Goal: Transaction & Acquisition: Purchase product/service

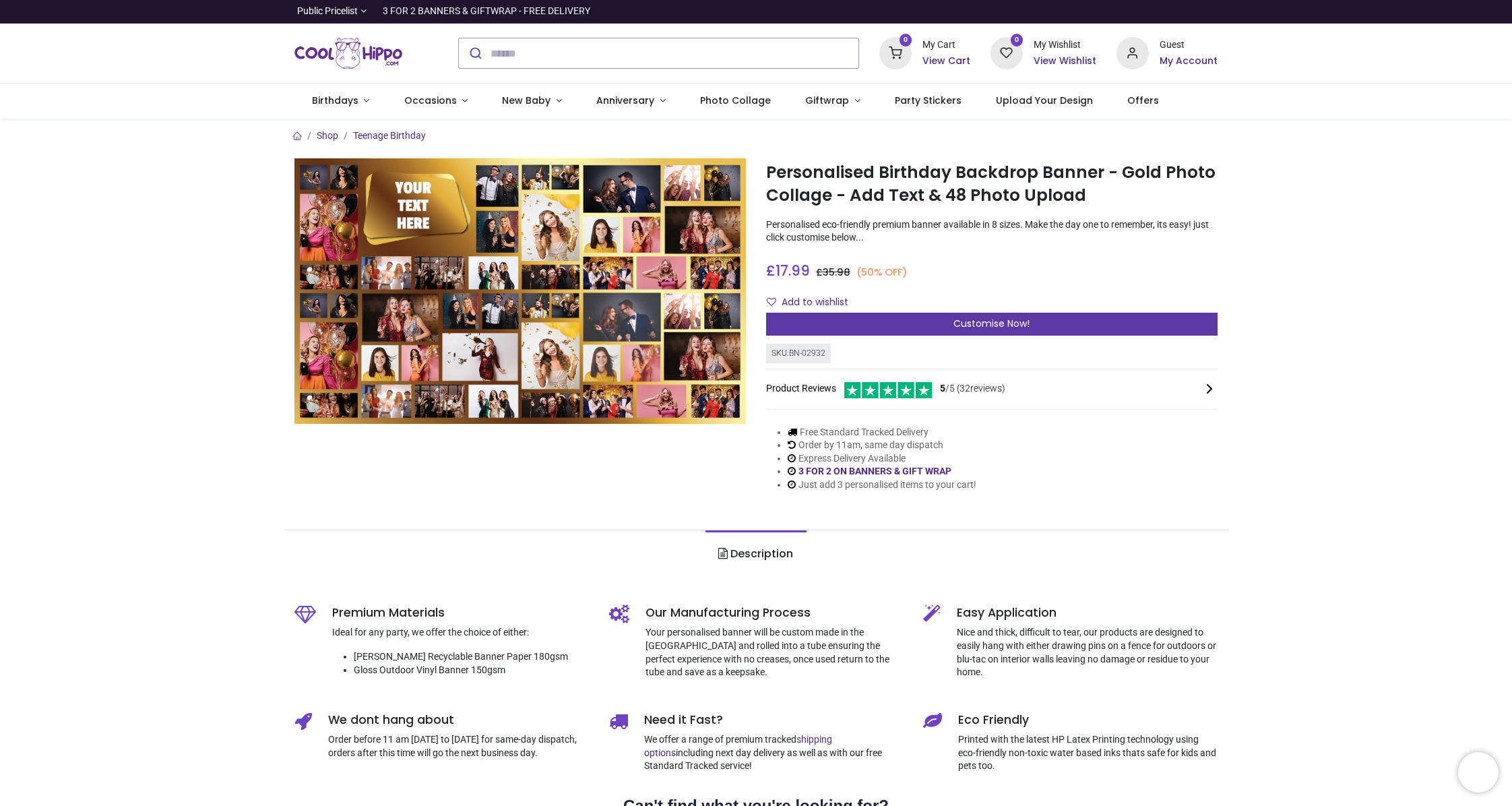
click at [987, 329] on span "Customise Now!" at bounding box center [992, 323] width 76 height 13
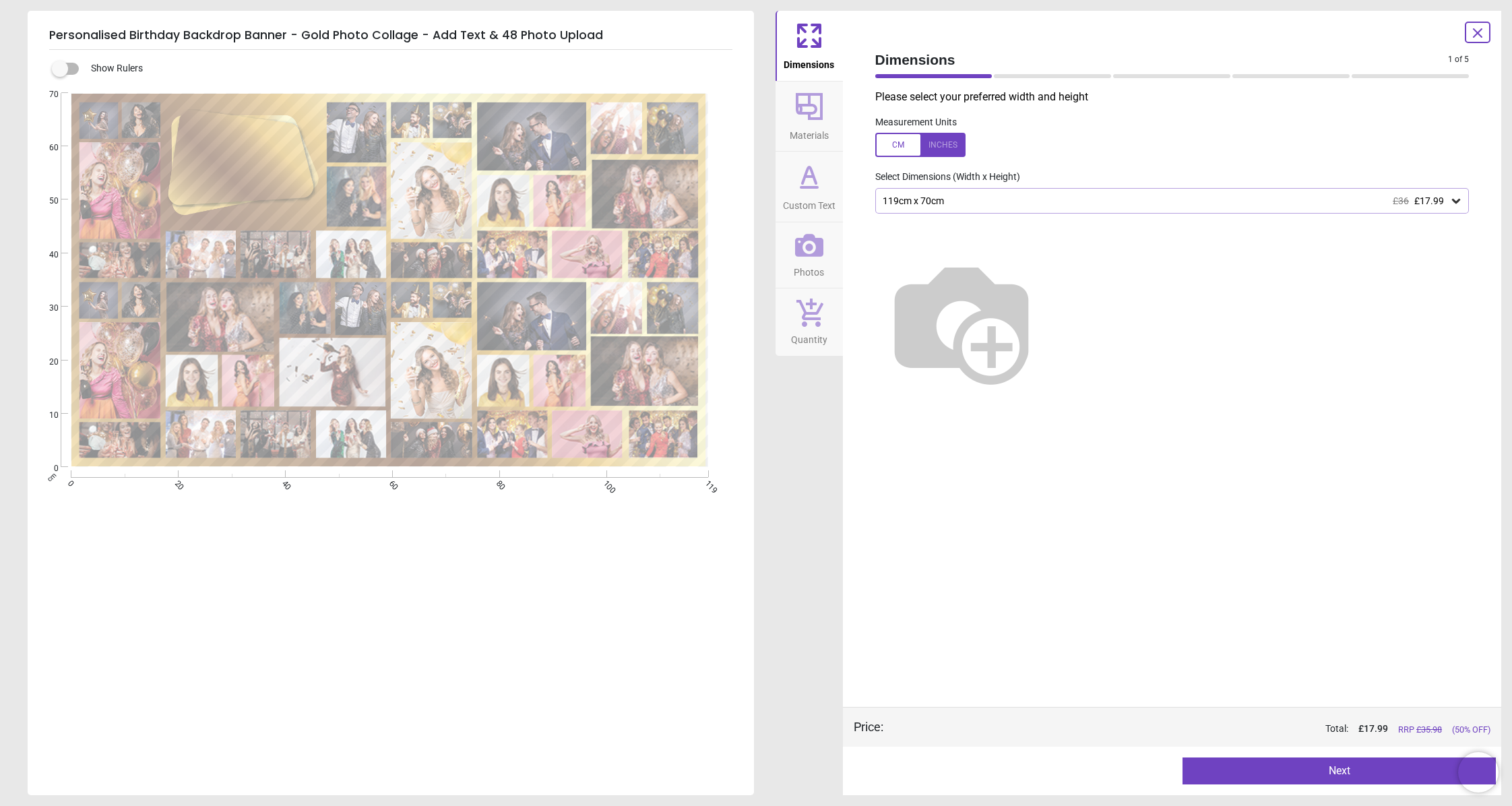
click at [1364, 764] on button "Next" at bounding box center [1339, 771] width 313 height 27
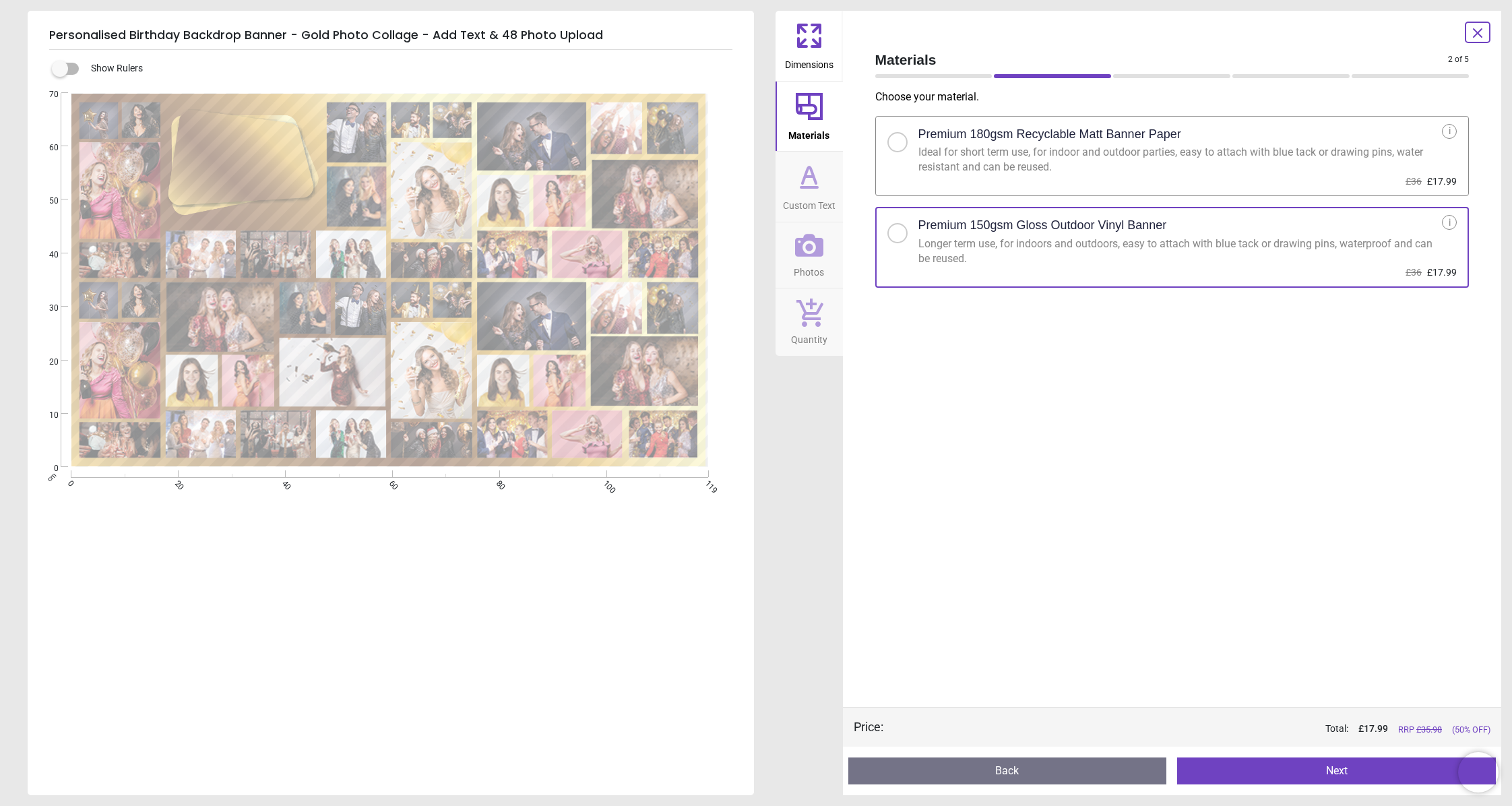
click at [1380, 771] on button "Next" at bounding box center [1336, 771] width 319 height 27
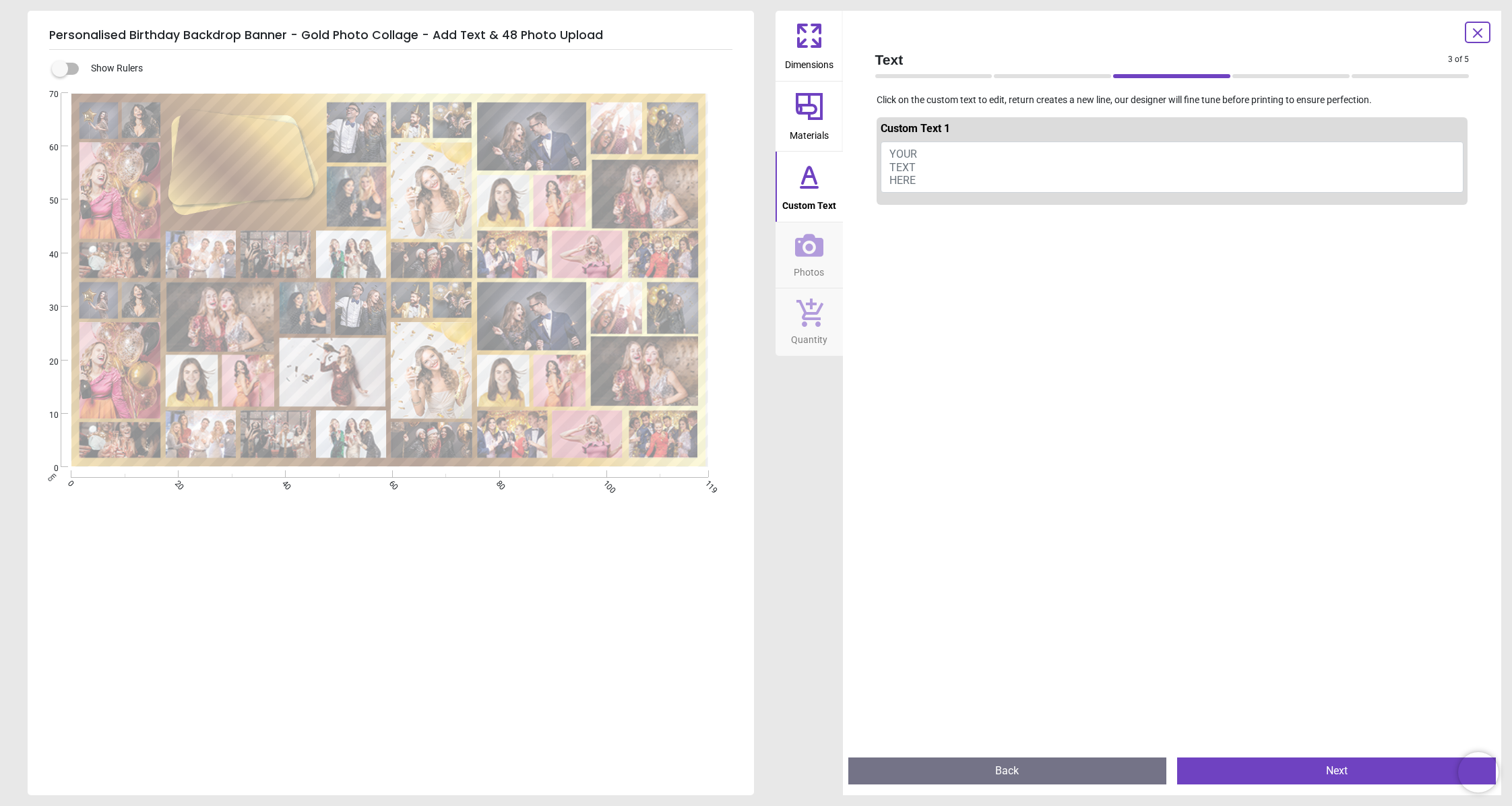
click at [987, 165] on button "YOUR TEXT HERE" at bounding box center [1172, 168] width 583 height 51
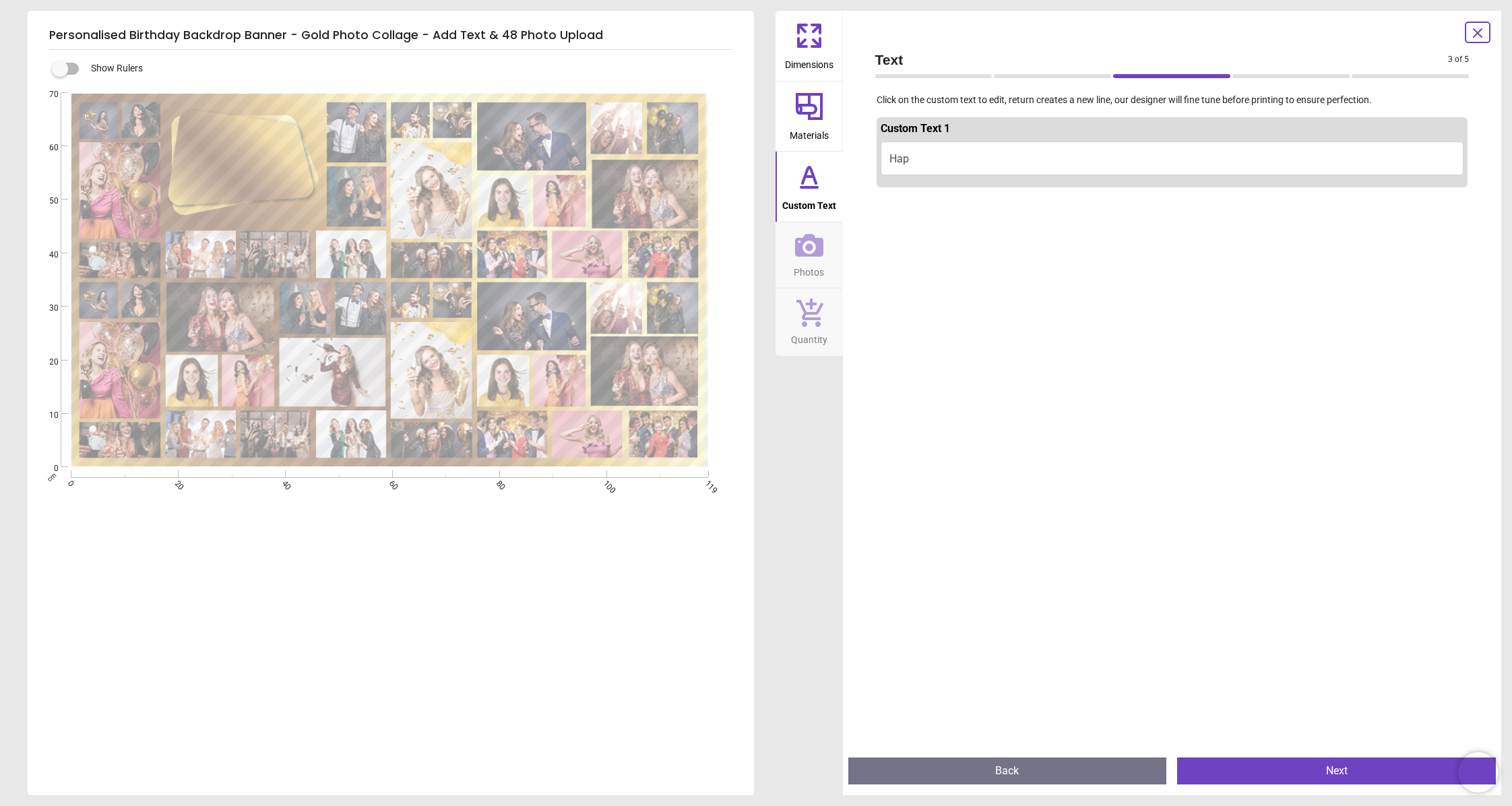
type textarea "*"
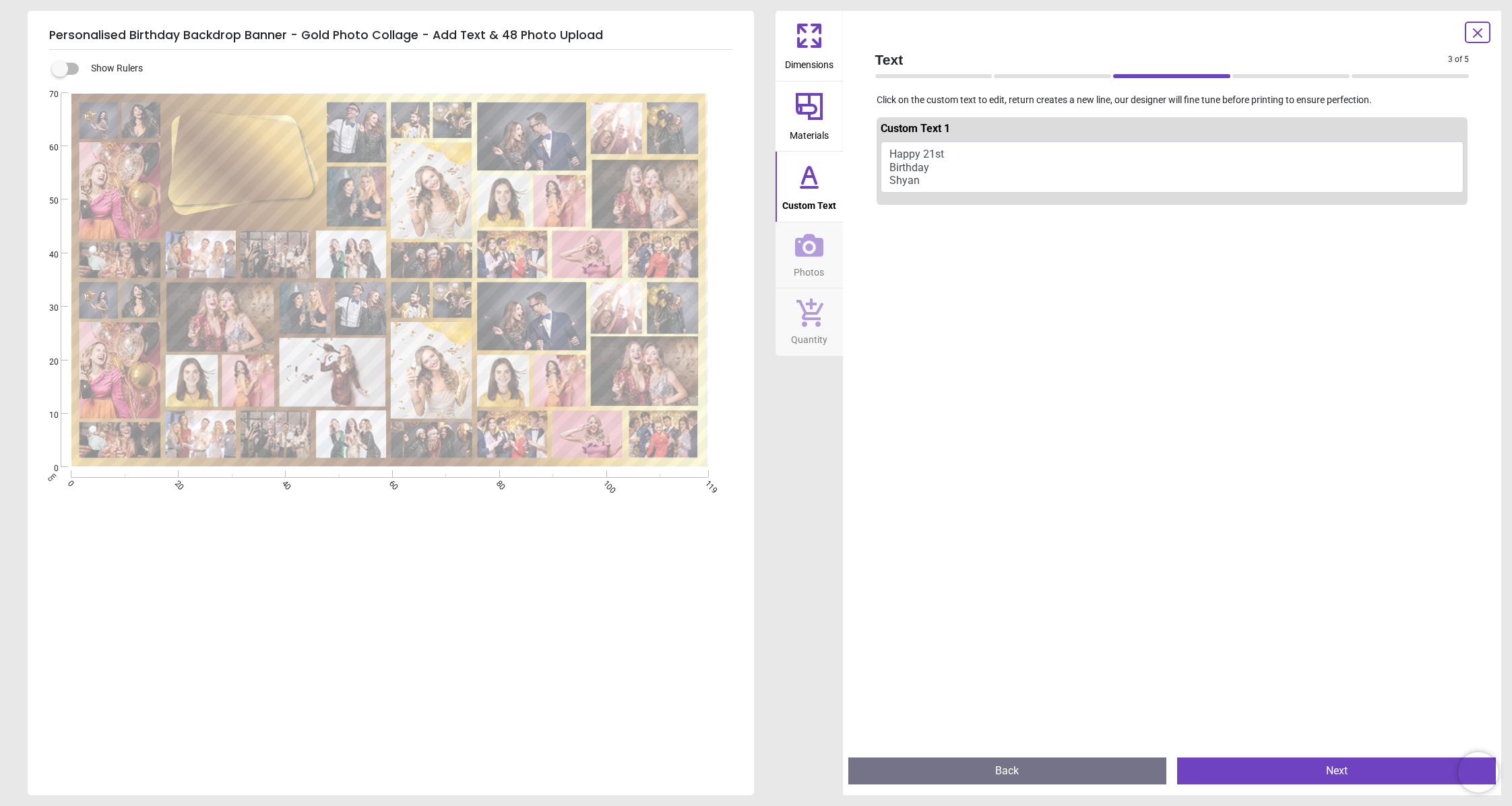
type textarea "**********"
click at [819, 264] on span "Photos" at bounding box center [808, 270] width 30 height 21
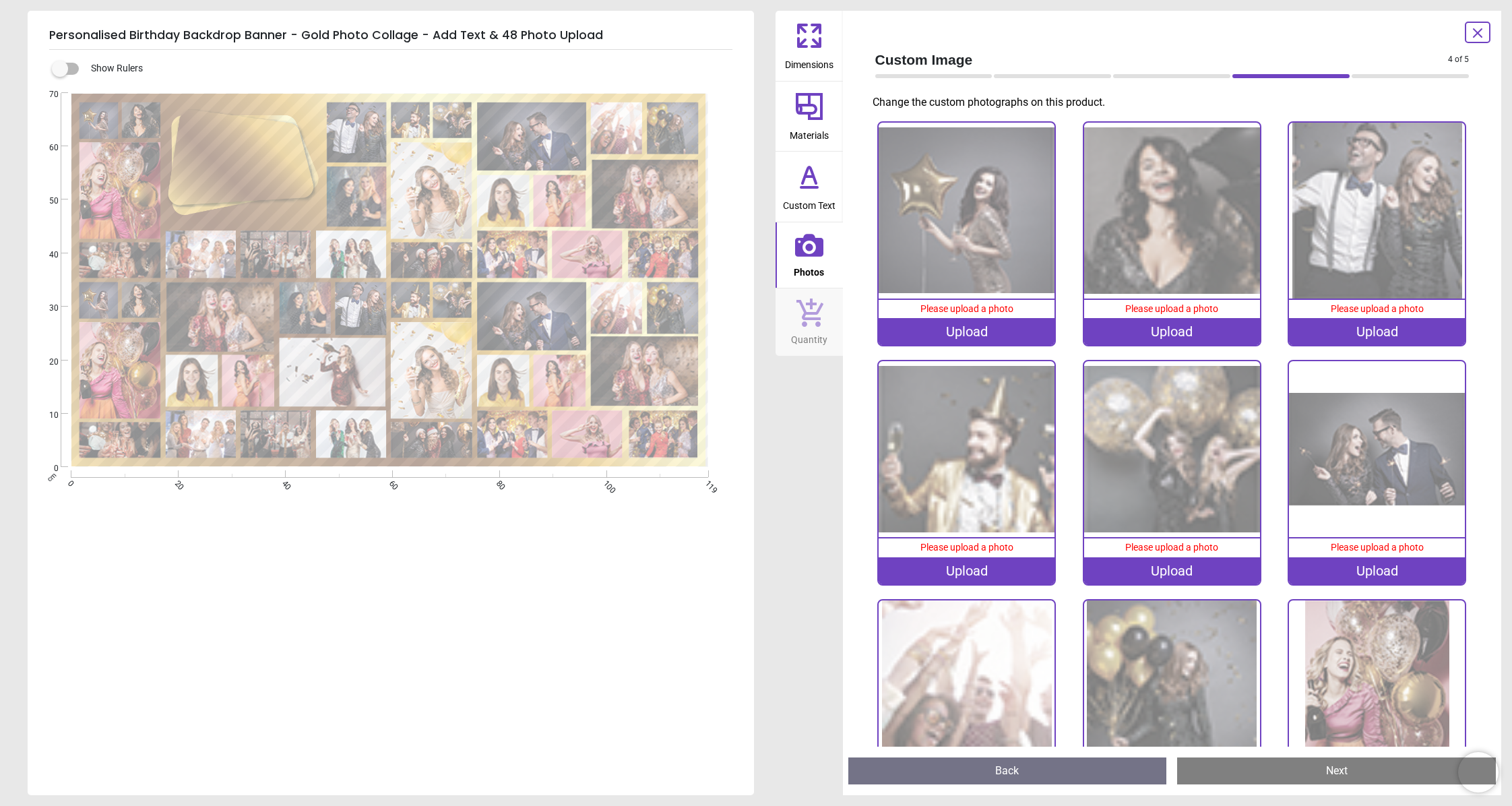
click at [965, 335] on div "Upload" at bounding box center [966, 331] width 176 height 27
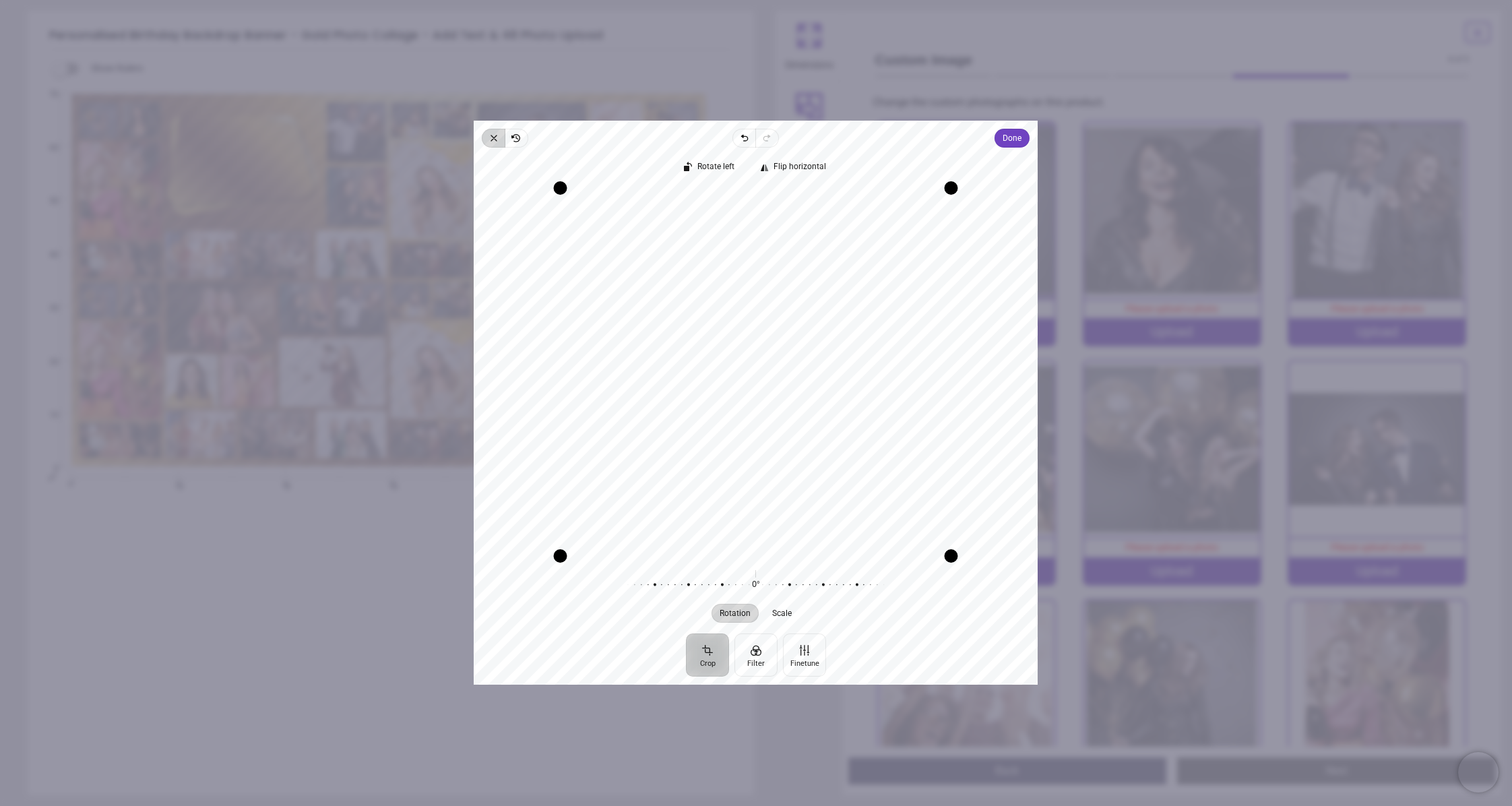
click at [494, 136] on icon "button" at bounding box center [494, 138] width 11 height 11
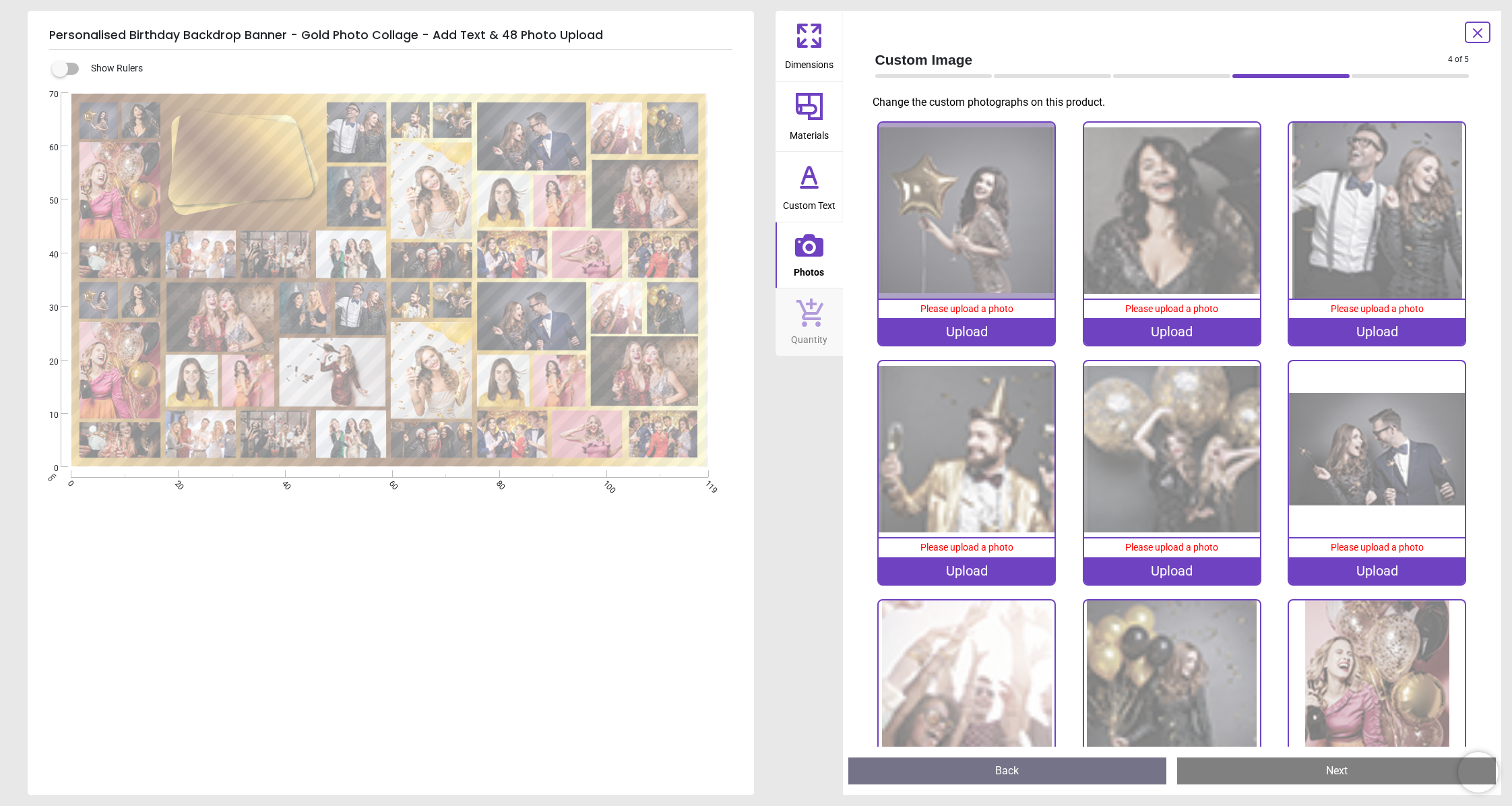
click at [975, 316] on div "Please upload a photo" at bounding box center [966, 309] width 176 height 19
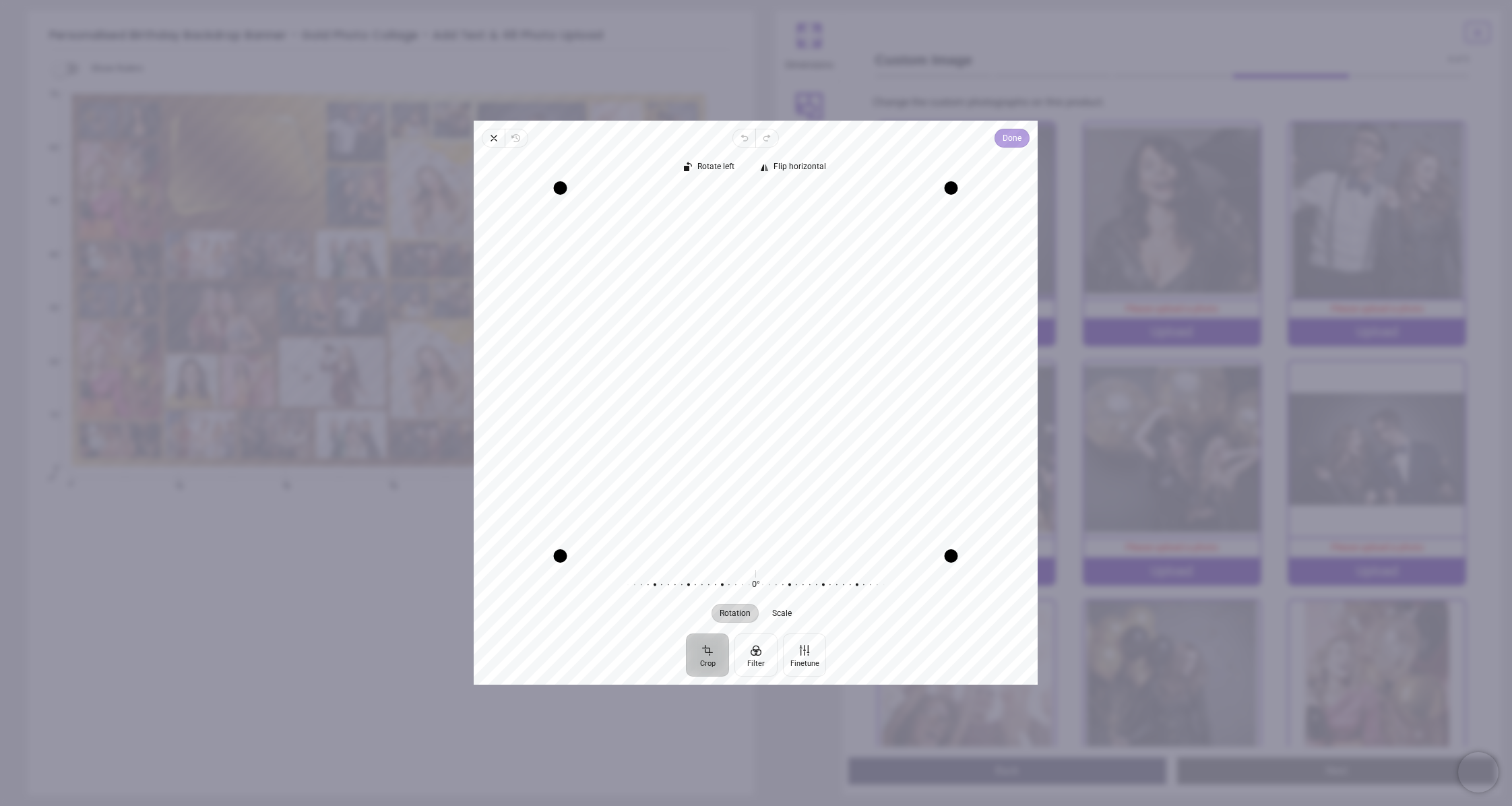
click at [1015, 138] on span "Done" at bounding box center [1012, 138] width 19 height 16
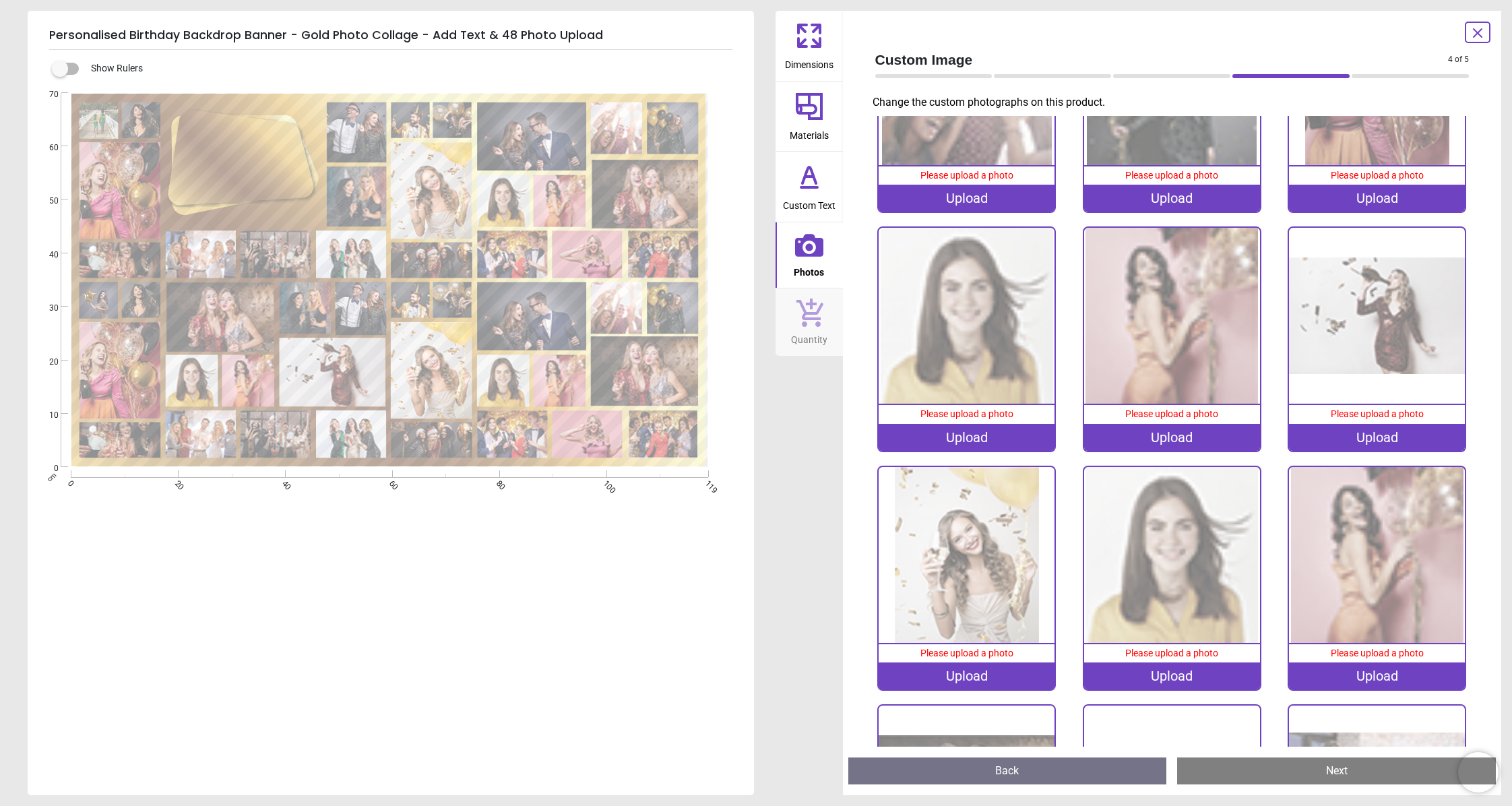
scroll to position [2503, 0]
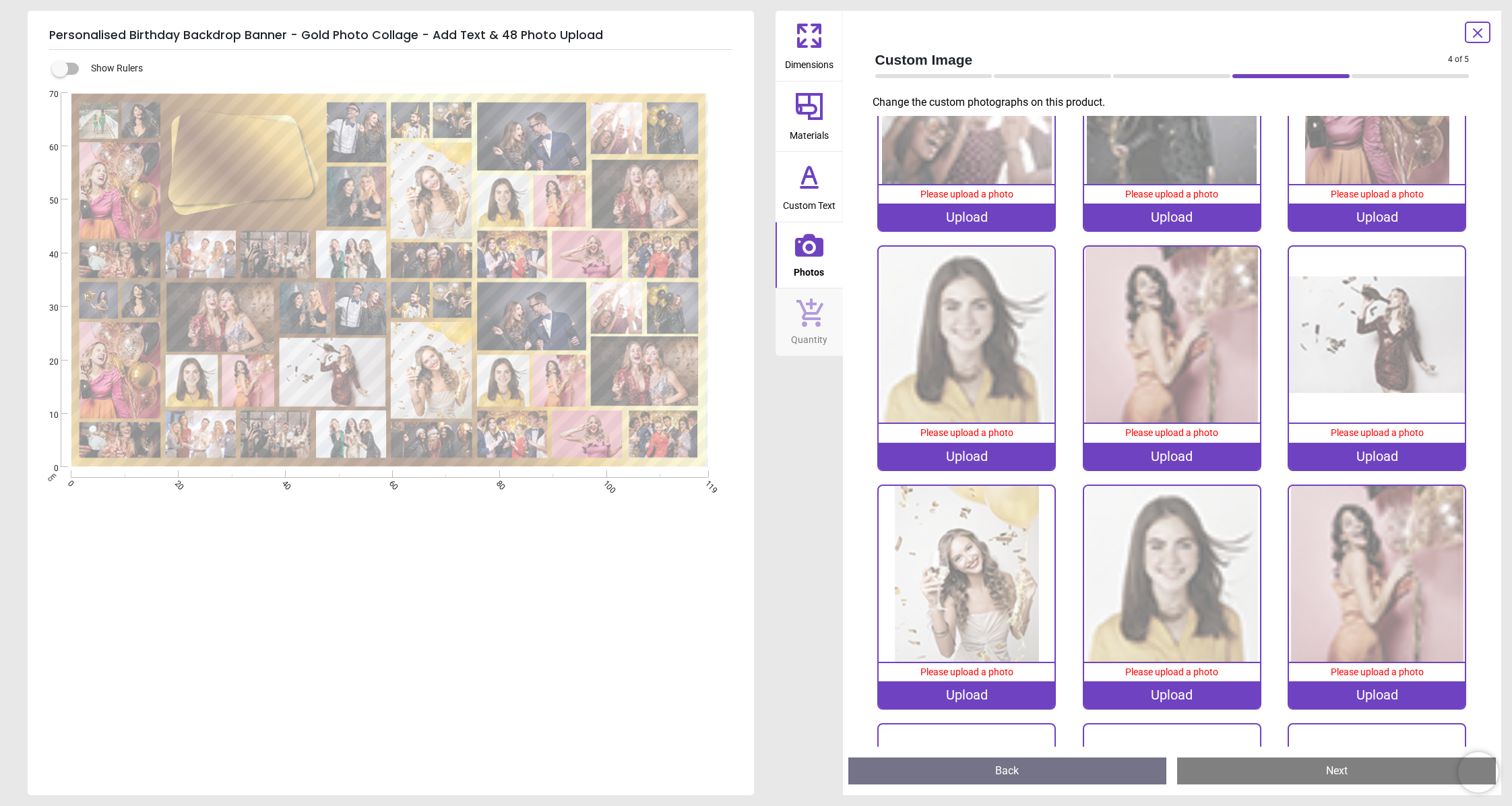
click at [1389, 453] on div "Upload" at bounding box center [1376, 456] width 176 height 27
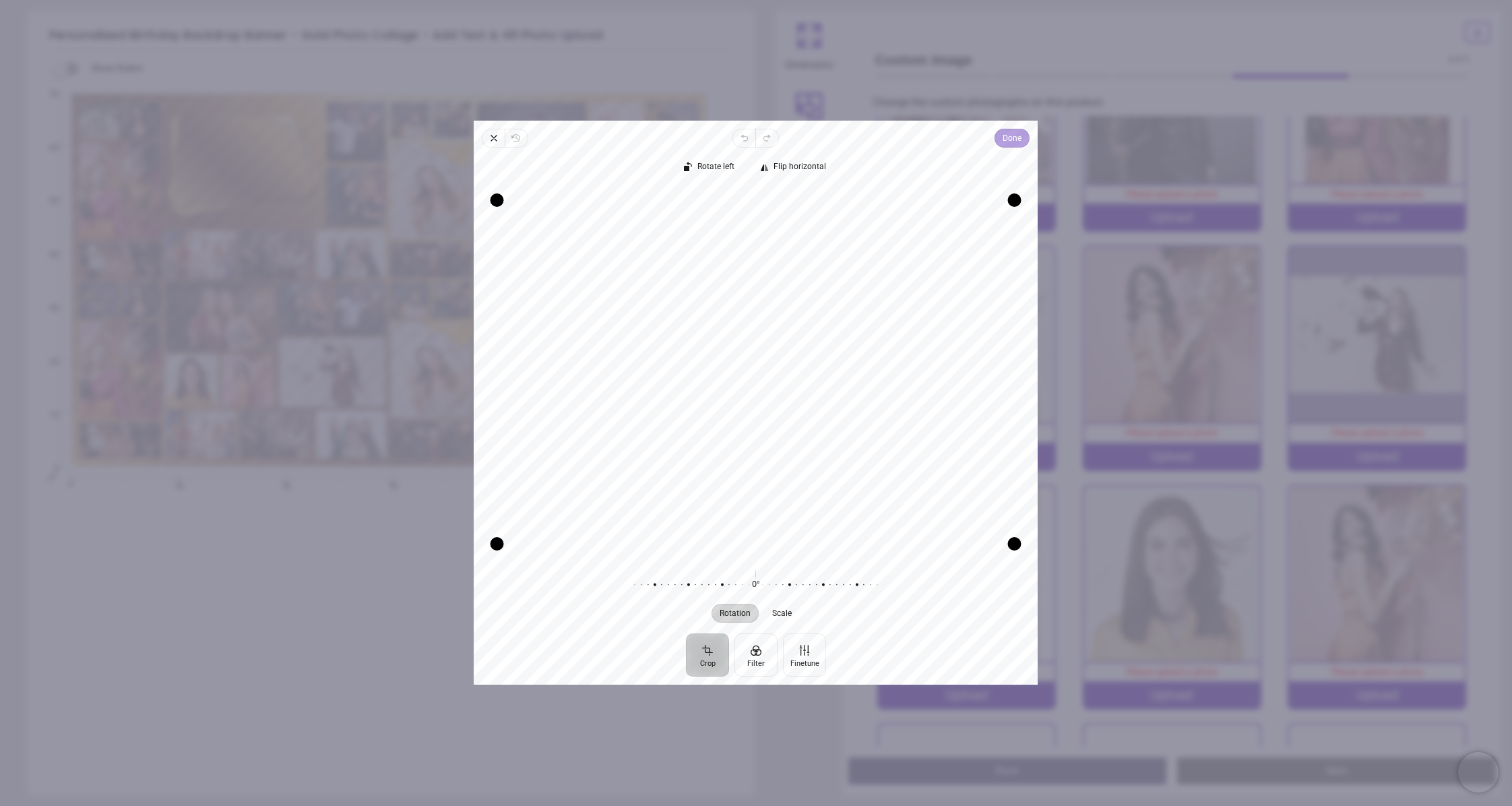
click at [1011, 136] on span "Done" at bounding box center [1012, 138] width 19 height 16
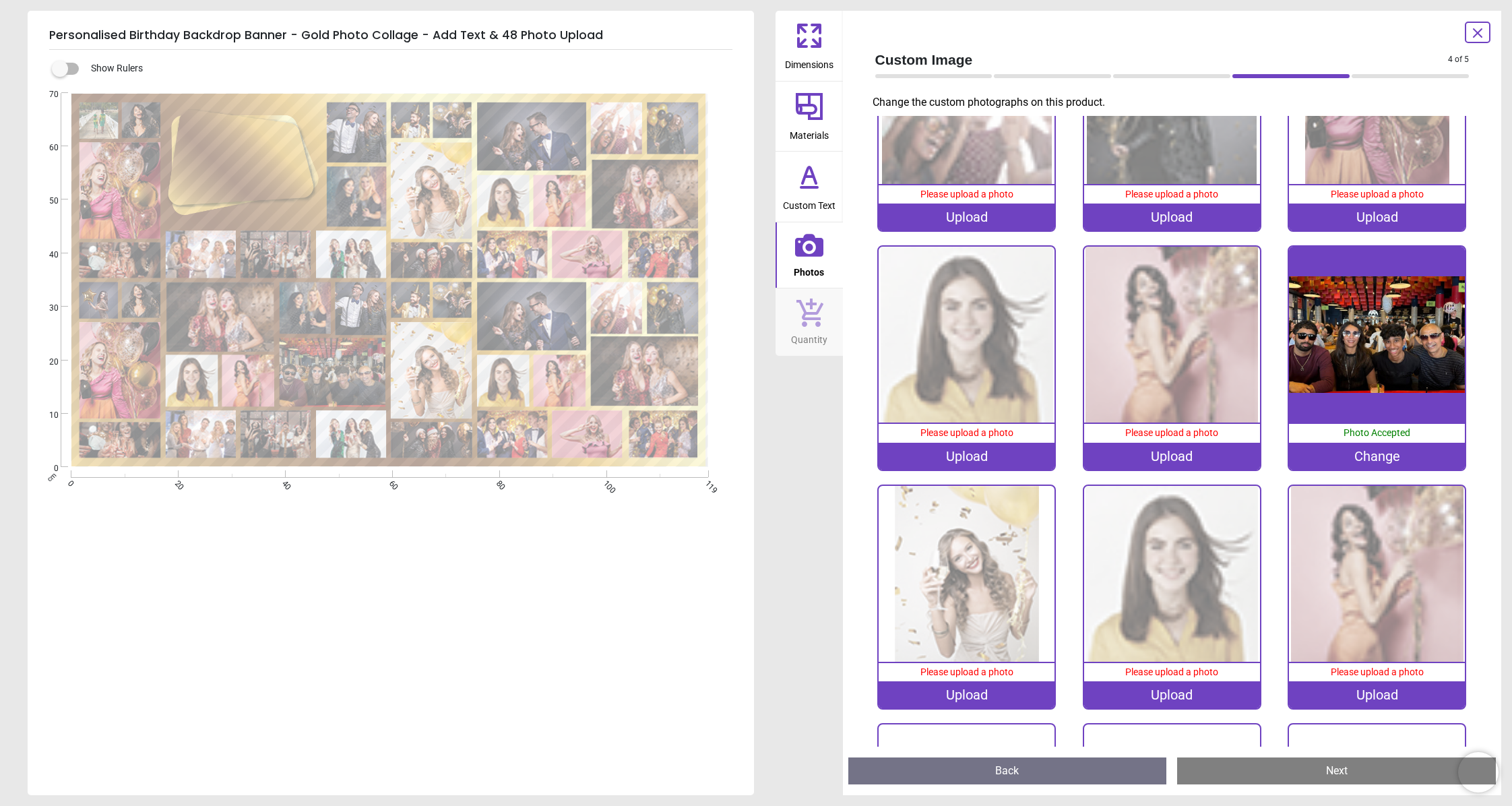
click at [966, 688] on div "Upload" at bounding box center [966, 694] width 176 height 27
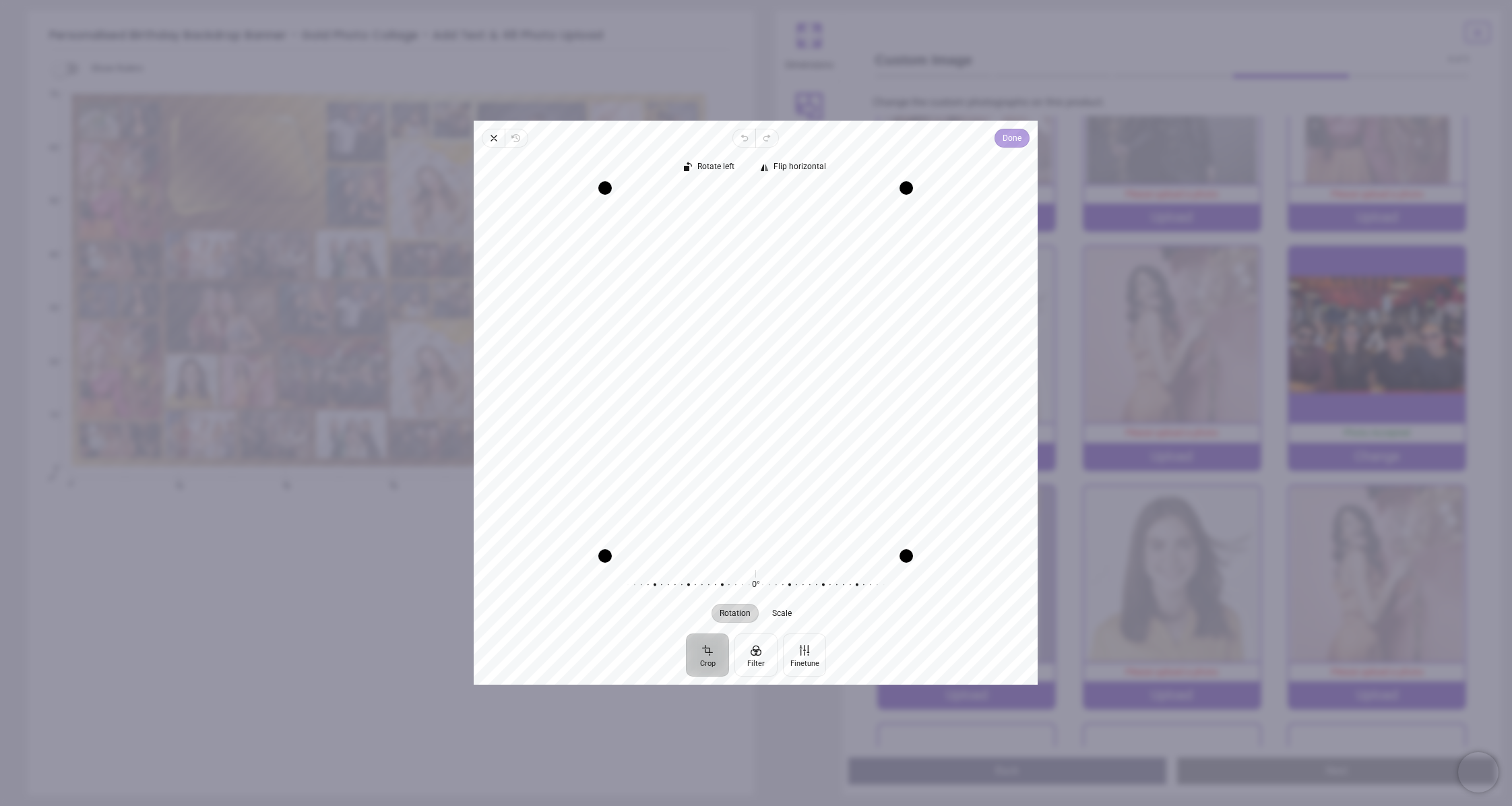
click at [1012, 139] on span "Done" at bounding box center [1012, 138] width 19 height 16
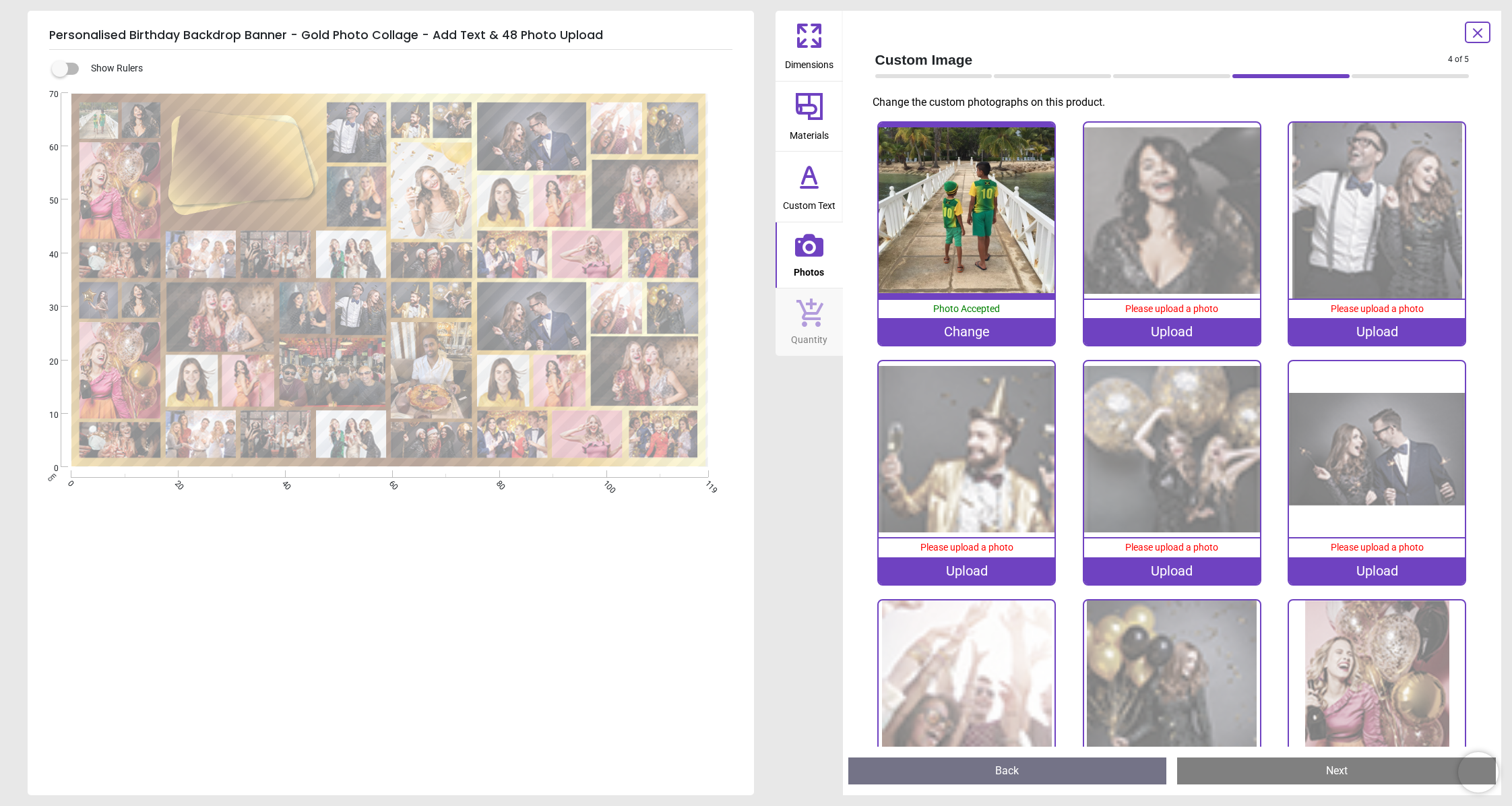
scroll to position [679, 0]
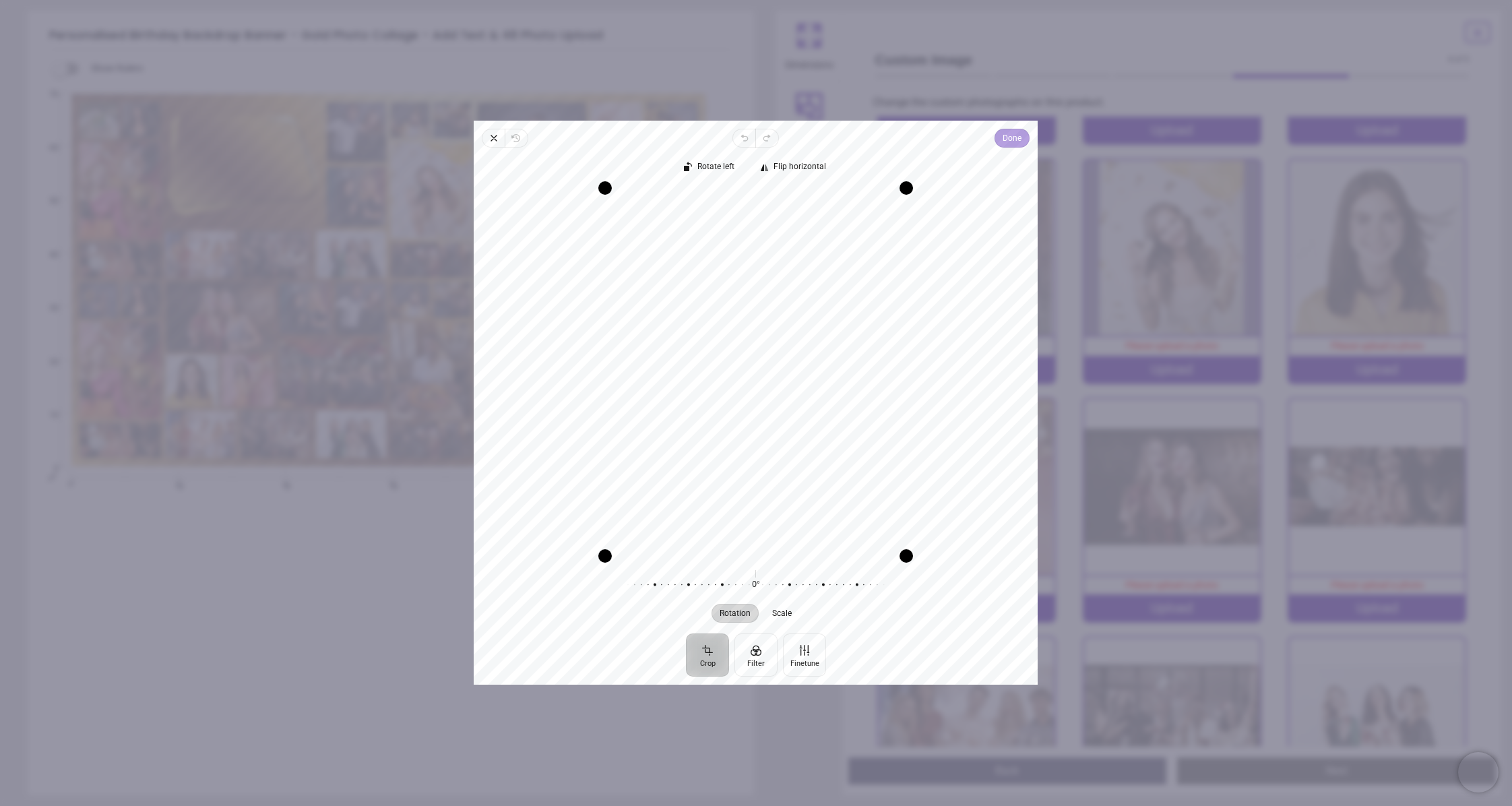
click at [1013, 142] on span "Done" at bounding box center [1012, 138] width 19 height 16
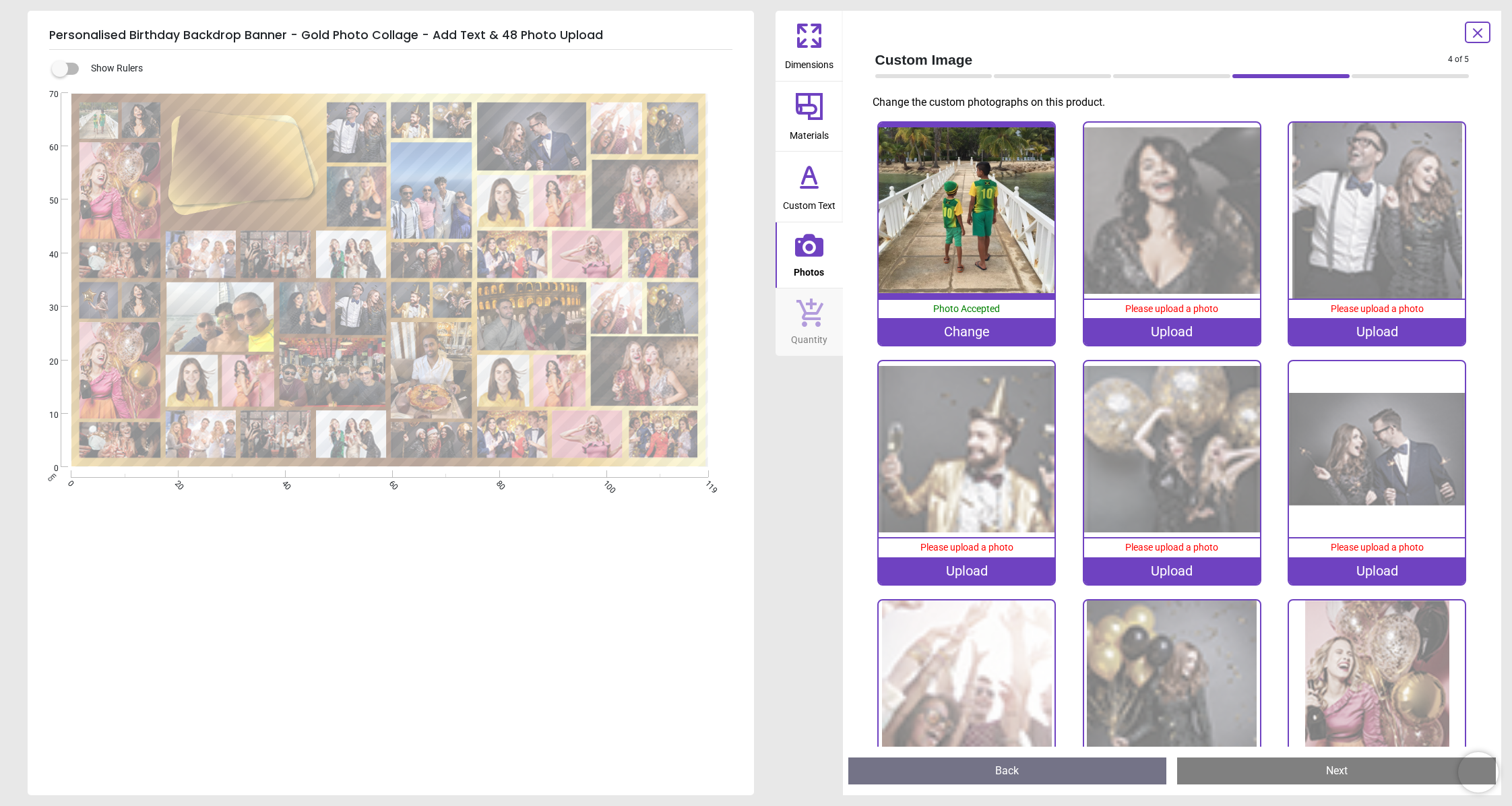
click at [1173, 328] on div "Upload" at bounding box center [1171, 331] width 176 height 27
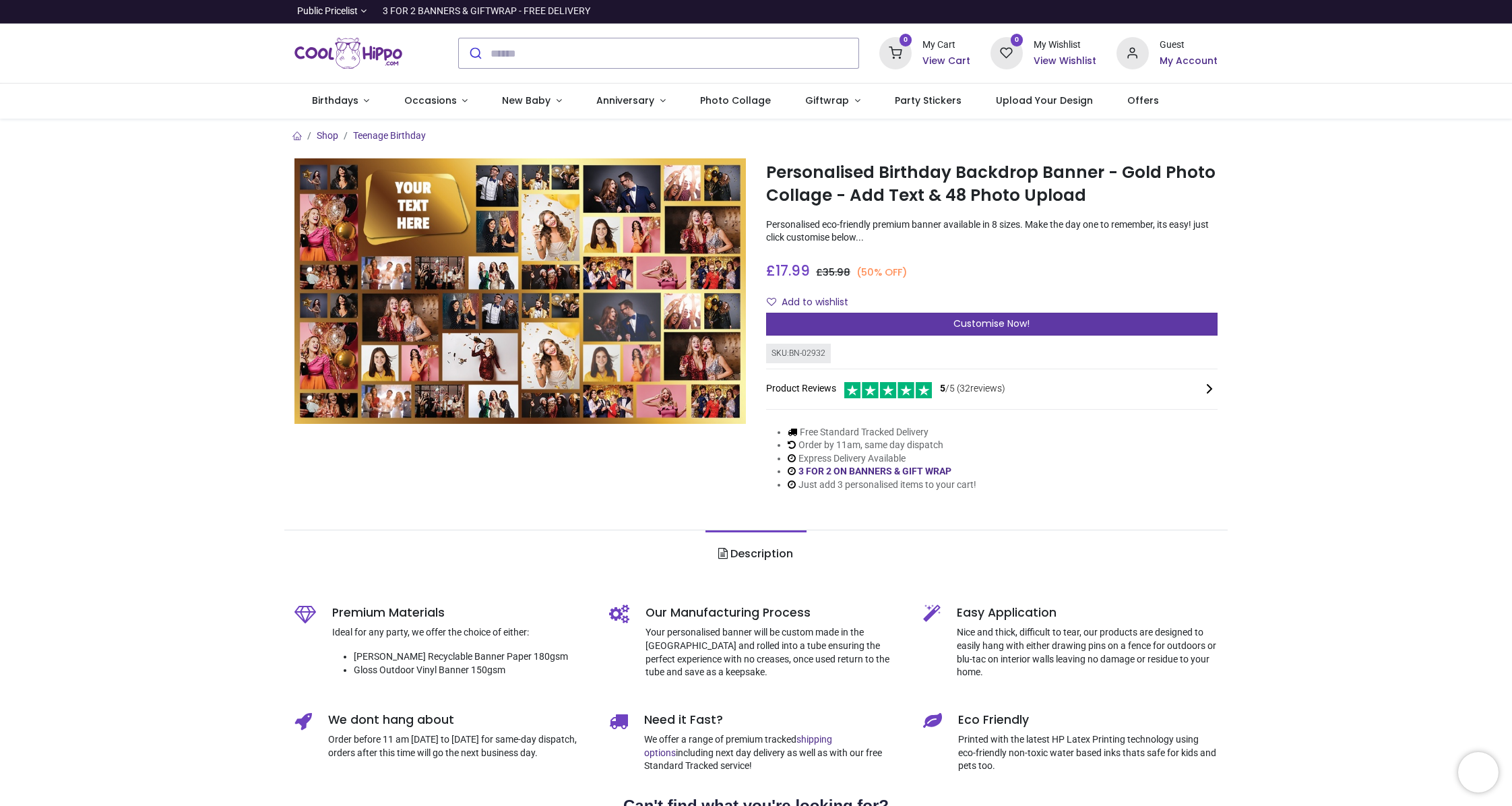
click at [1040, 320] on div "Customise Now!" at bounding box center [992, 323] width 451 height 23
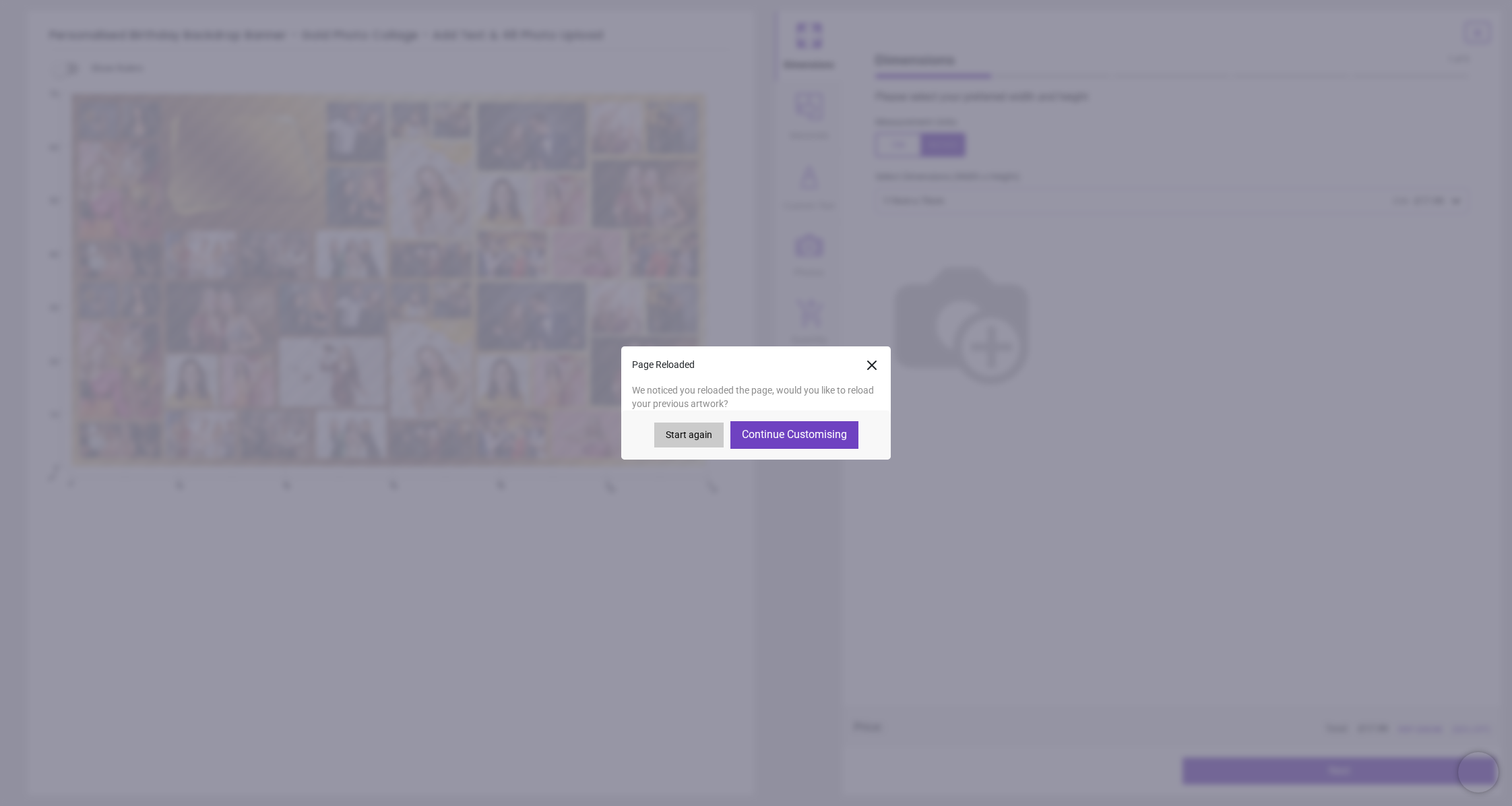
click at [836, 425] on button "Continue Customising" at bounding box center [794, 434] width 128 height 27
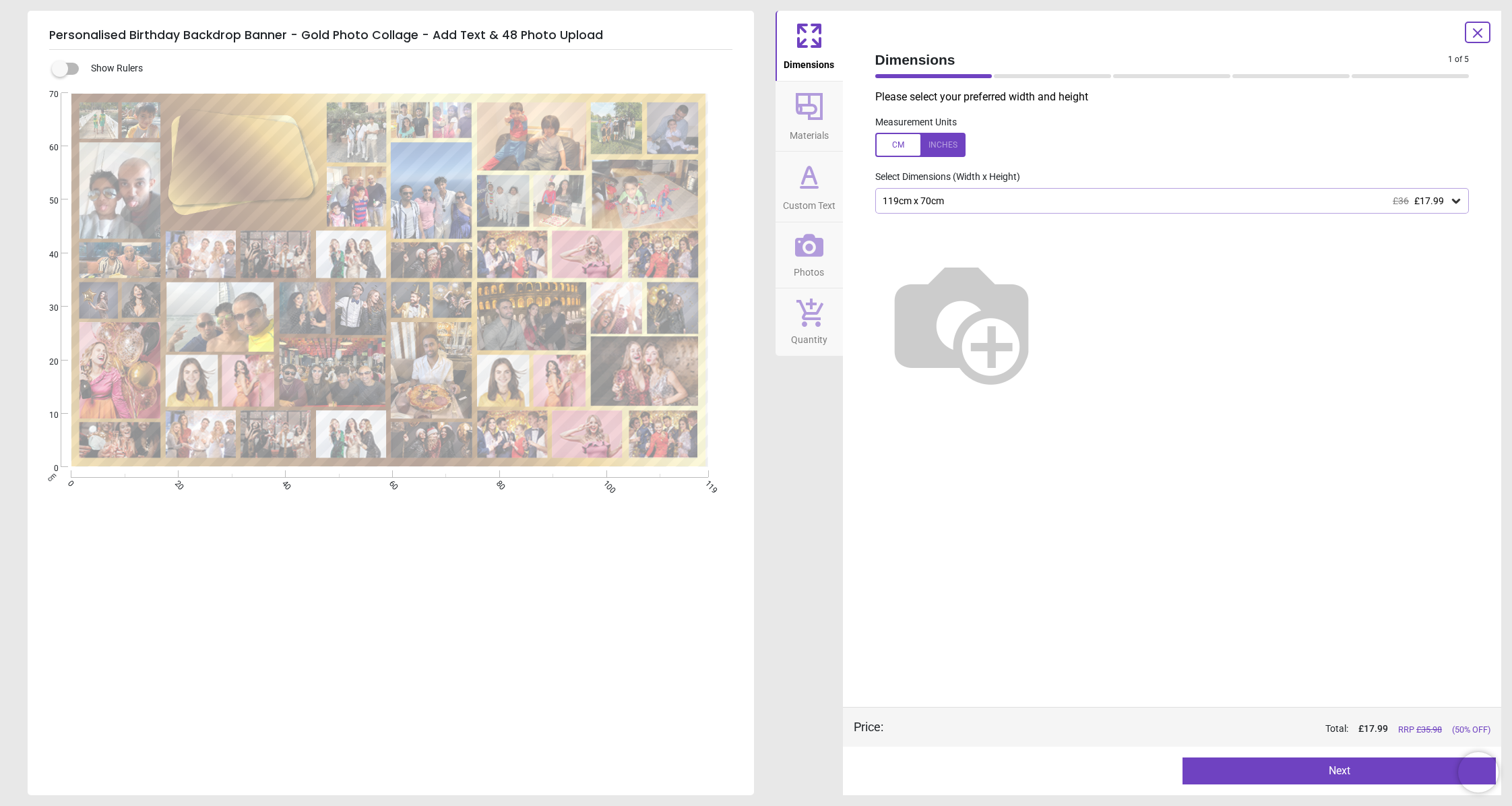
type textarea "**********"
